Goal: Task Accomplishment & Management: Use online tool/utility

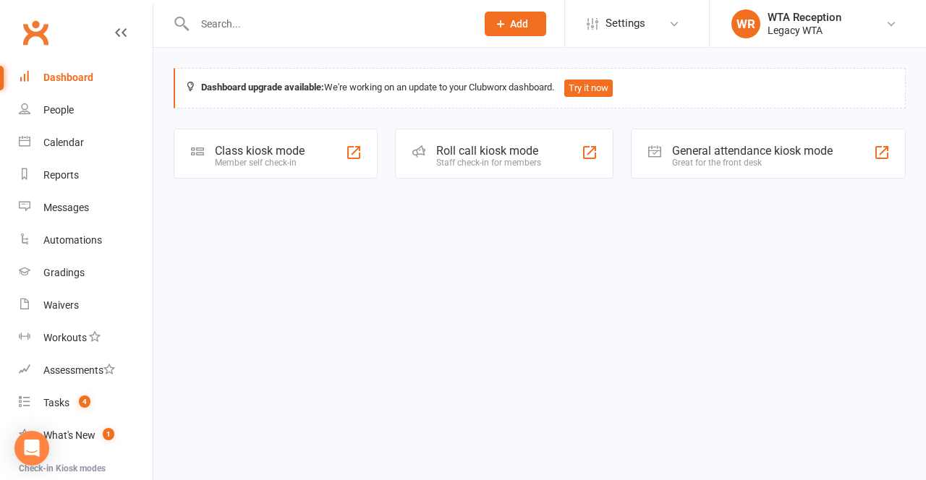
click at [312, 157] on div "Class kiosk mode Member self check-in" at bounding box center [276, 154] width 204 height 50
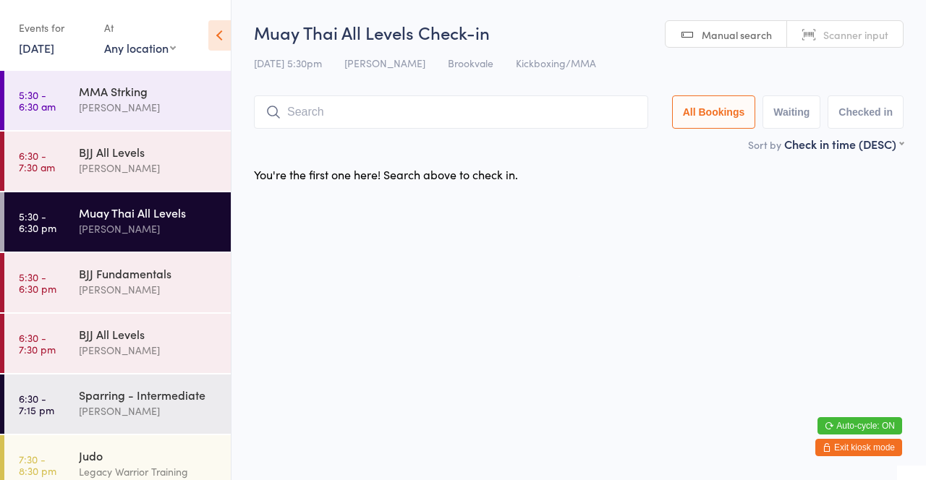
click at [591, 106] on input "search" at bounding box center [451, 111] width 394 height 33
click at [529, 115] on input "search" at bounding box center [451, 111] width 394 height 33
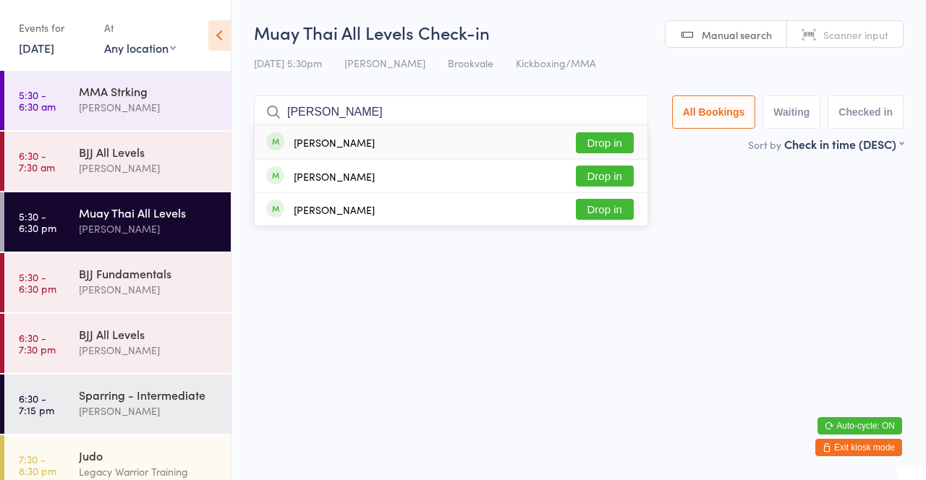
type input "[PERSON_NAME]"
click at [630, 142] on button "Drop in" at bounding box center [605, 142] width 58 height 21
